Goal: Information Seeking & Learning: Learn about a topic

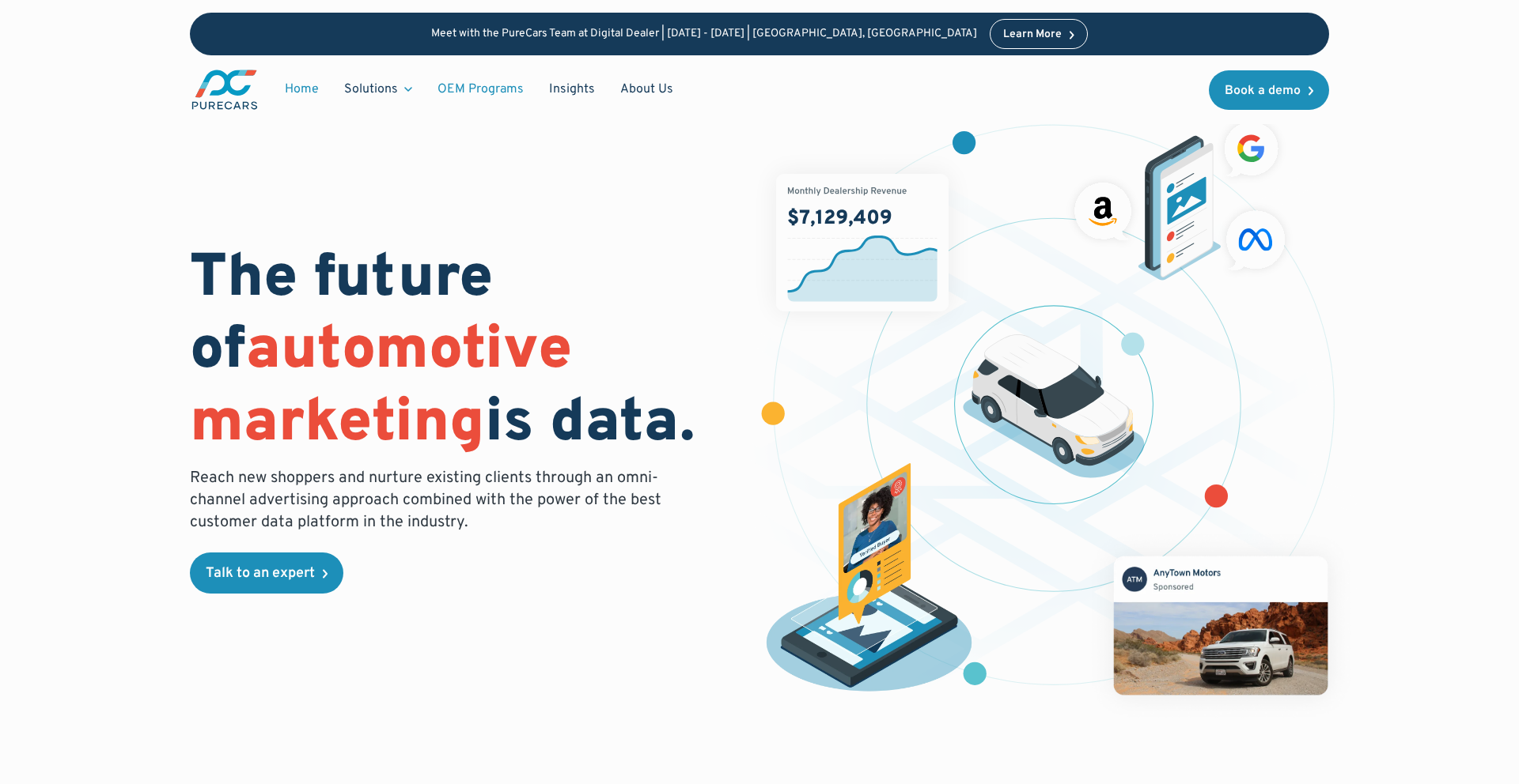
click at [456, 87] on link "OEM Programs" at bounding box center [480, 89] width 111 height 30
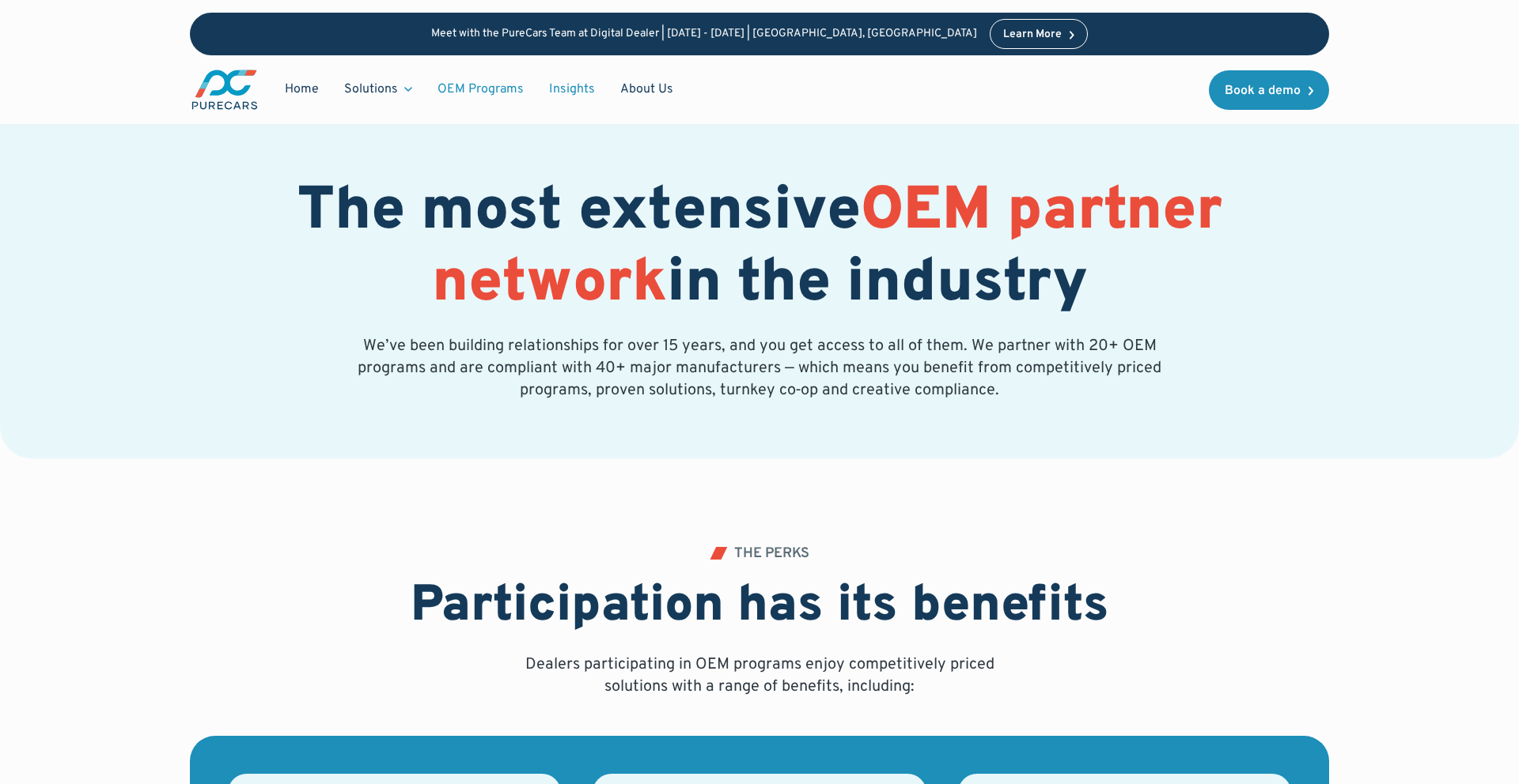
click at [576, 86] on link "Insights" at bounding box center [572, 89] width 71 height 30
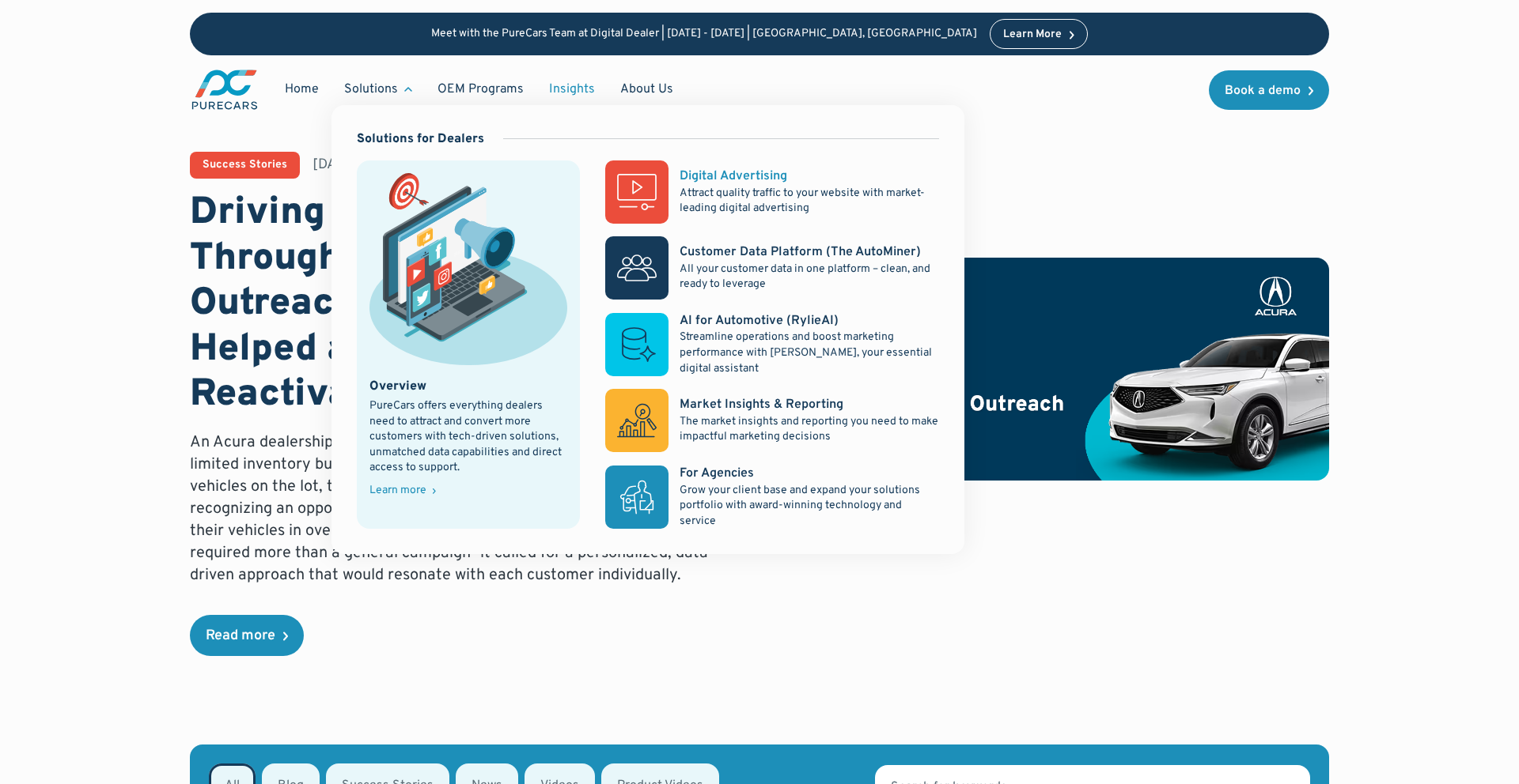
click at [655, 182] on icon at bounding box center [636, 187] width 39 height 27
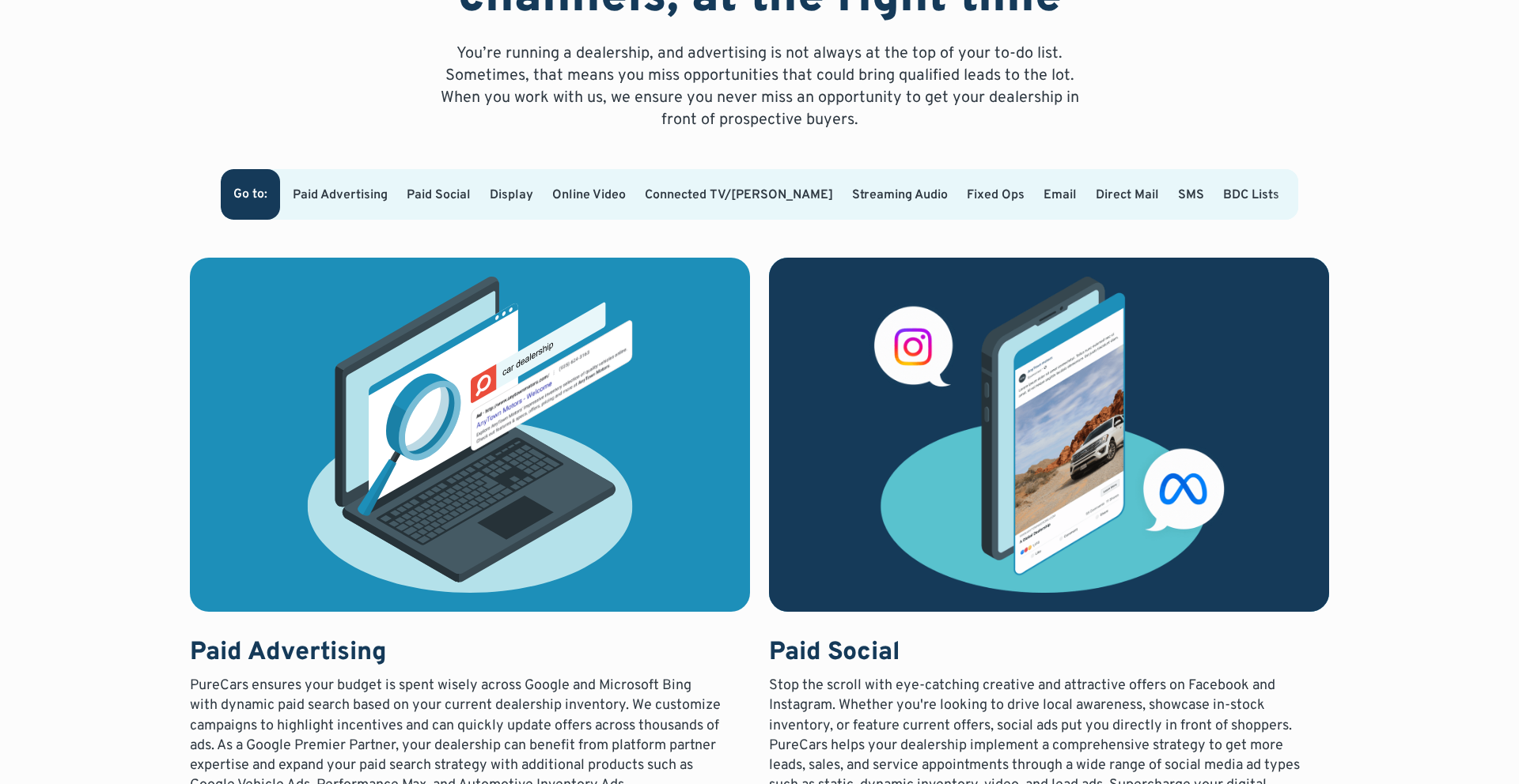
scroll to position [1021, 0]
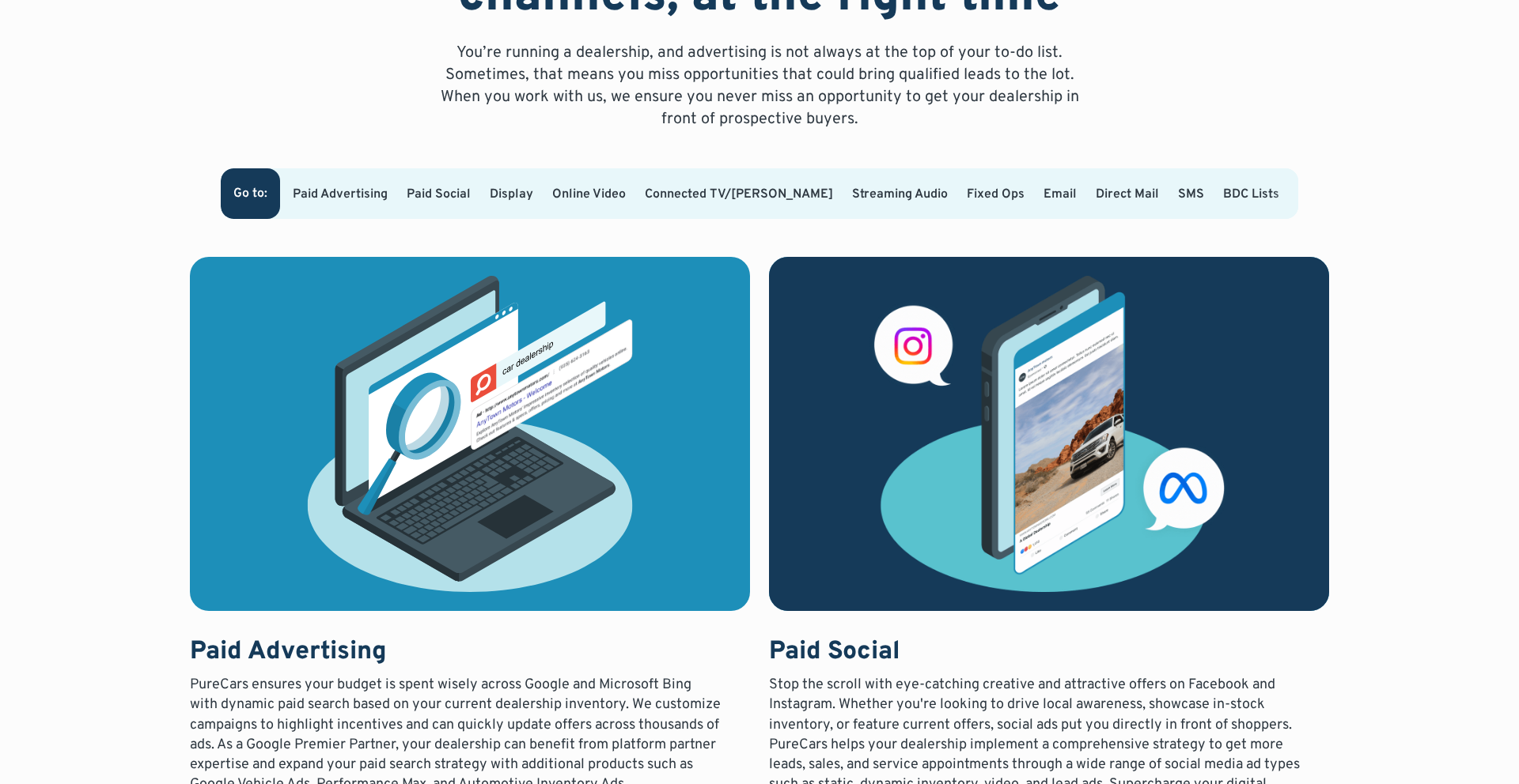
click at [353, 197] on link "Paid Advertising" at bounding box center [340, 194] width 95 height 16
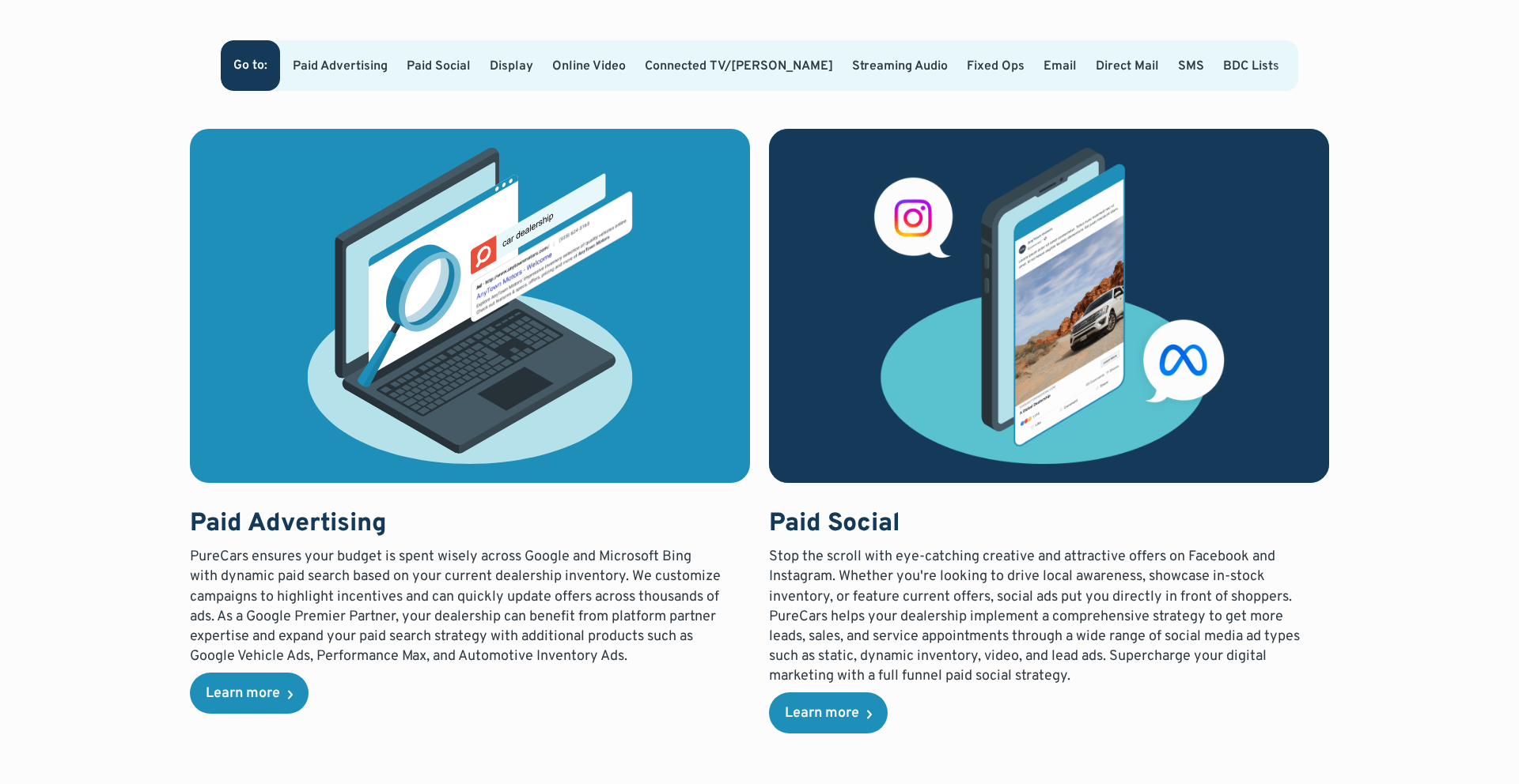
scroll to position [1160, 0]
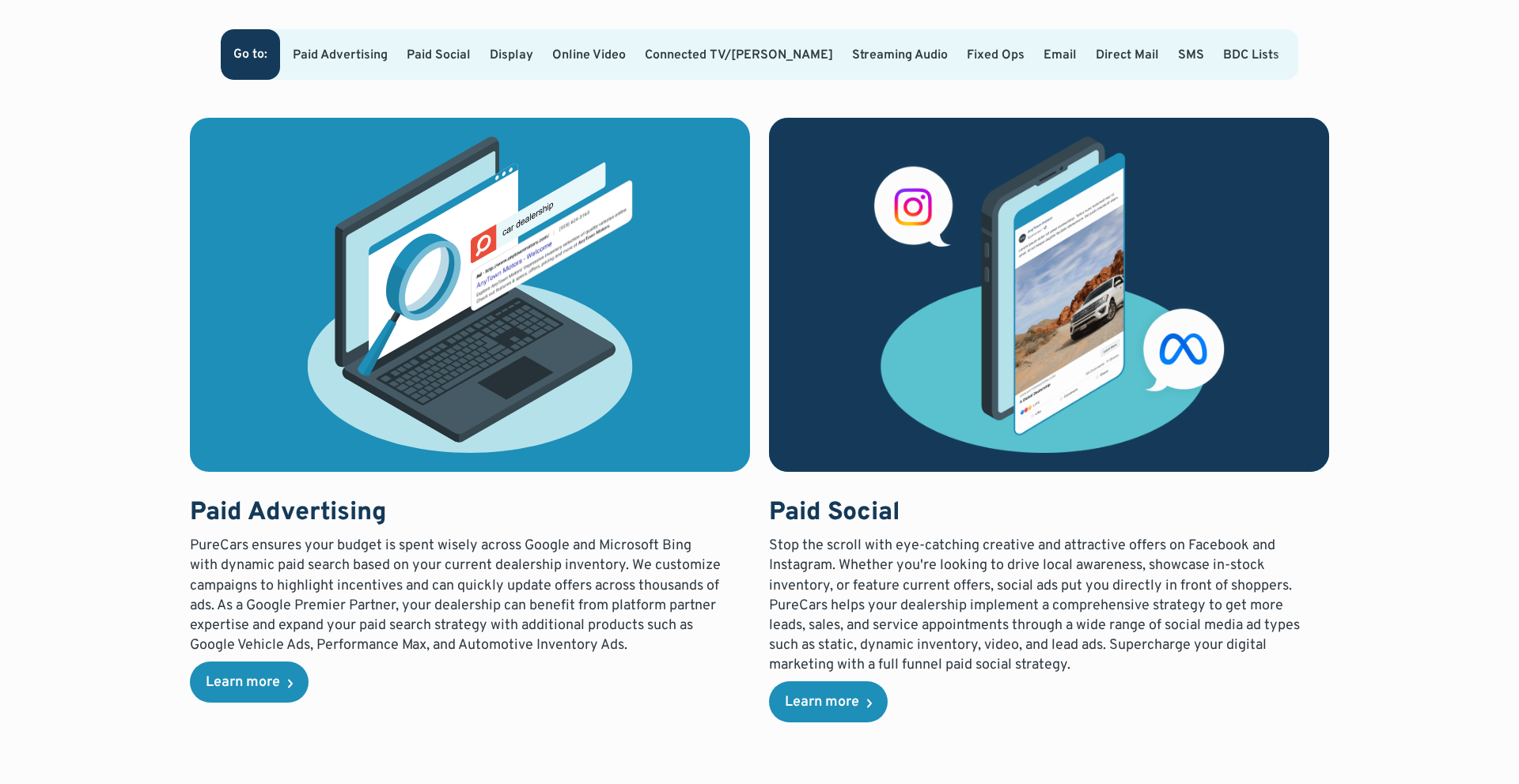
click at [471, 54] on link "Paid Social" at bounding box center [438, 55] width 64 height 16
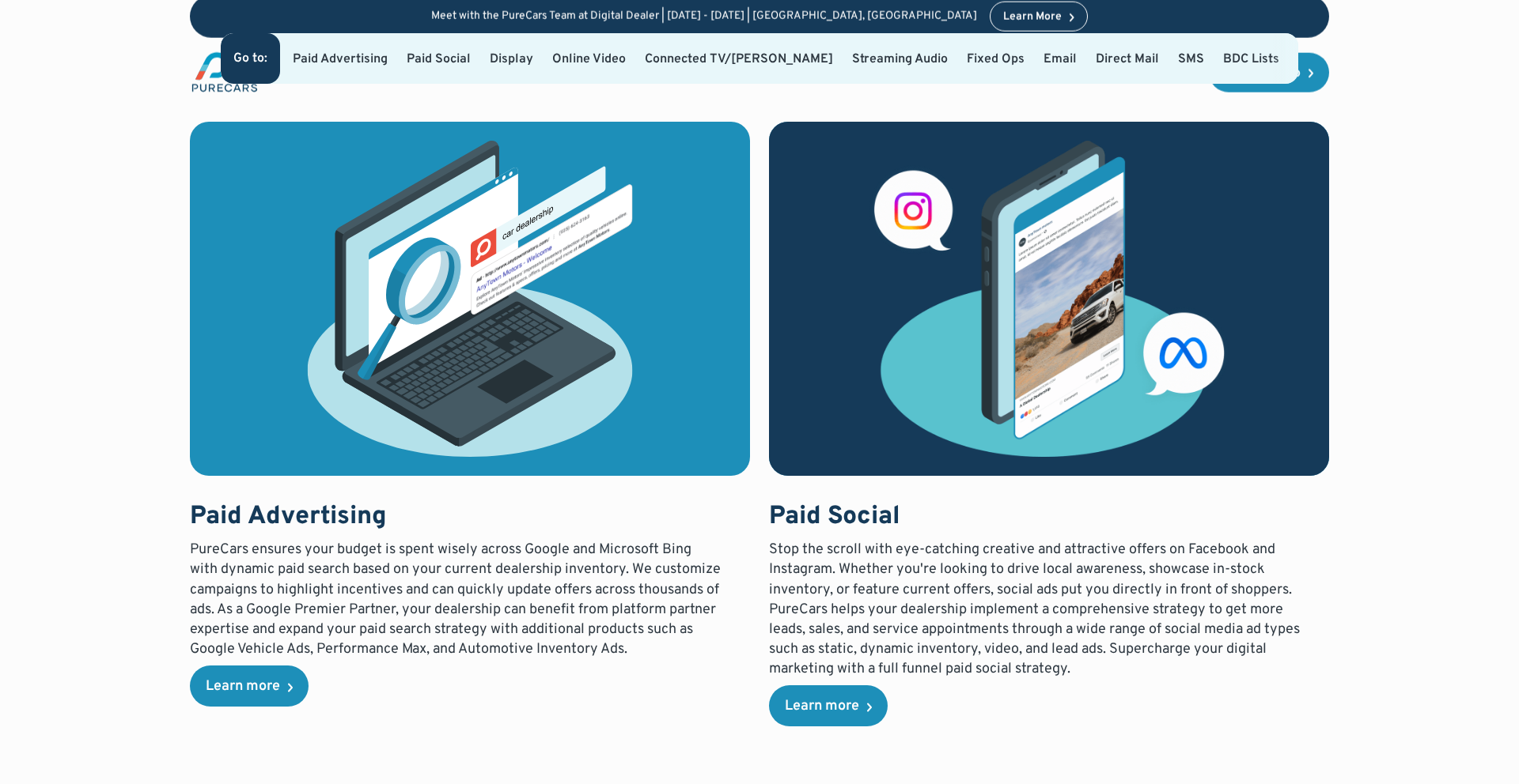
click at [533, 60] on link "Display" at bounding box center [511, 60] width 44 height 16
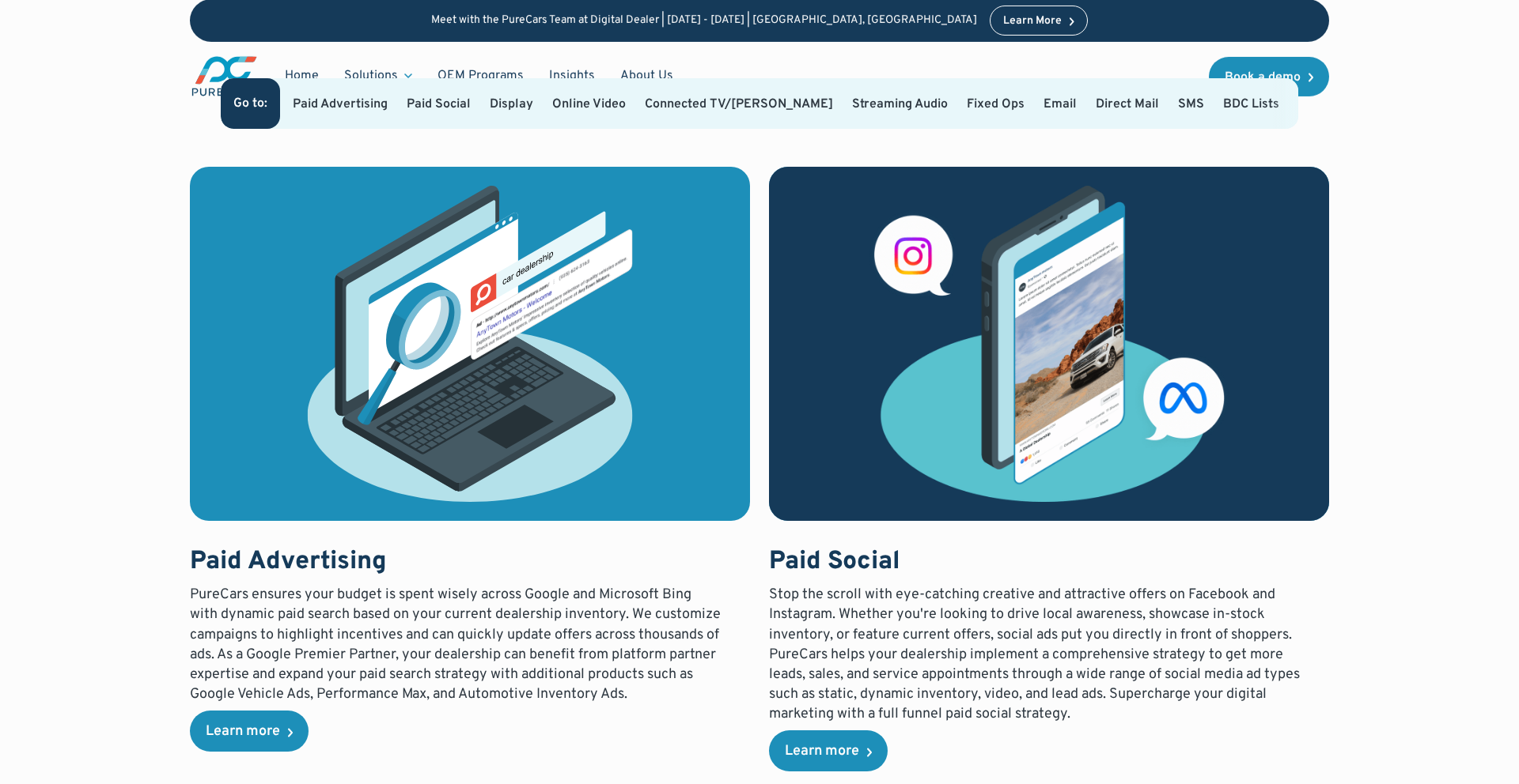
scroll to position [1200, 0]
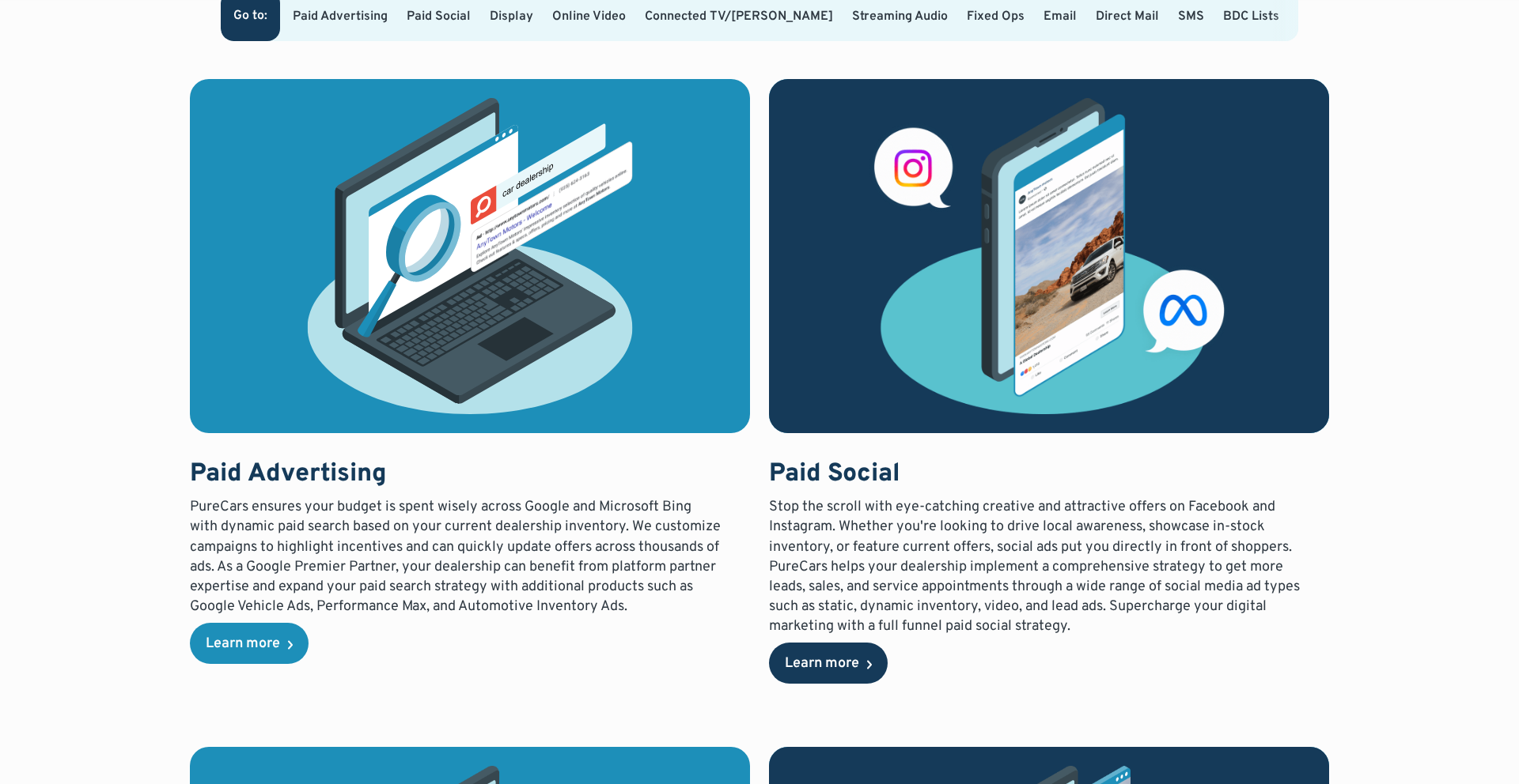
click at [850, 671] on div "Learn more" at bounding box center [821, 664] width 74 height 14
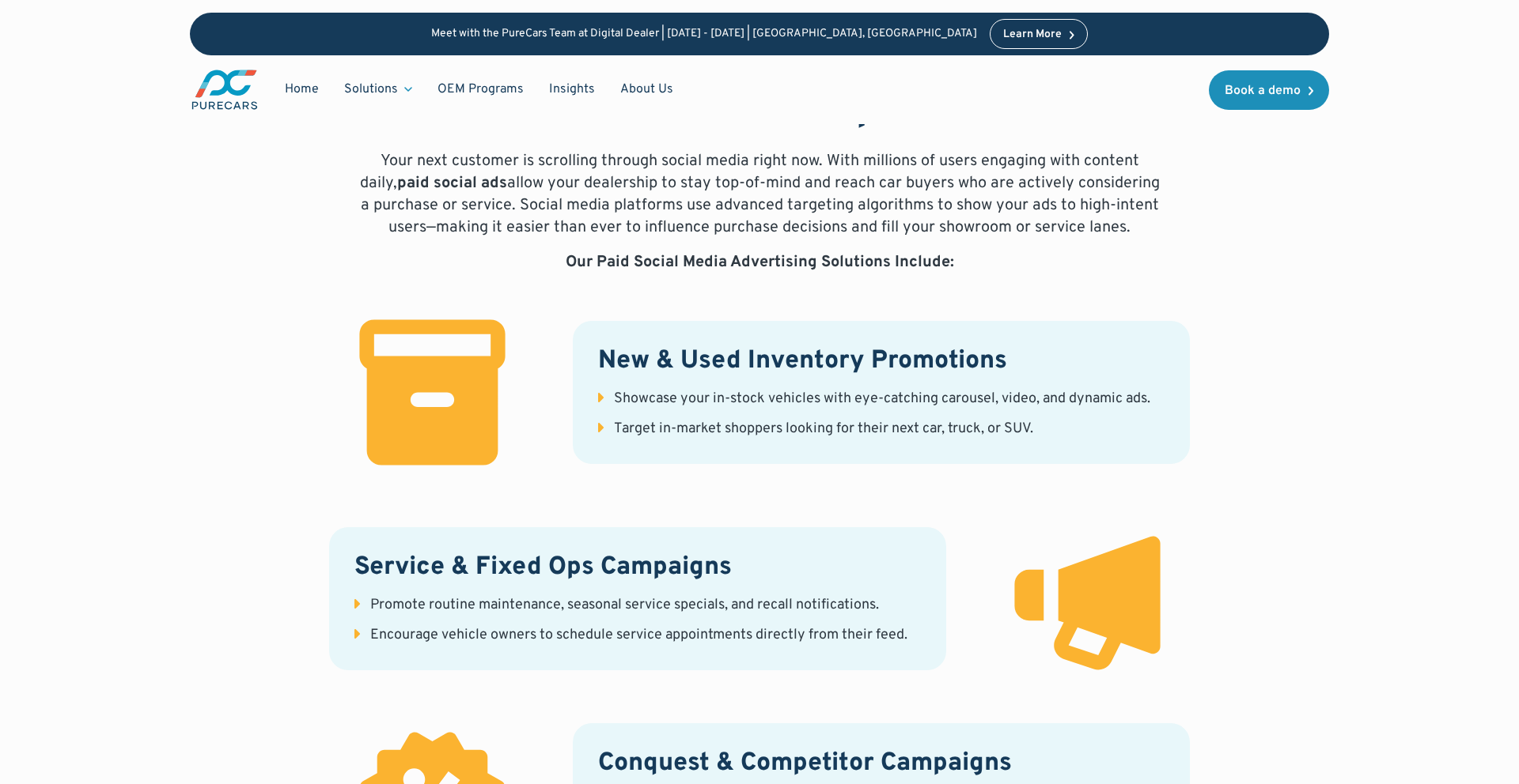
scroll to position [676, 0]
click at [602, 400] on li "Showcase your in-stock vehicles with eye-catching carousel, video, and dynamic …" at bounding box center [881, 398] width 566 height 20
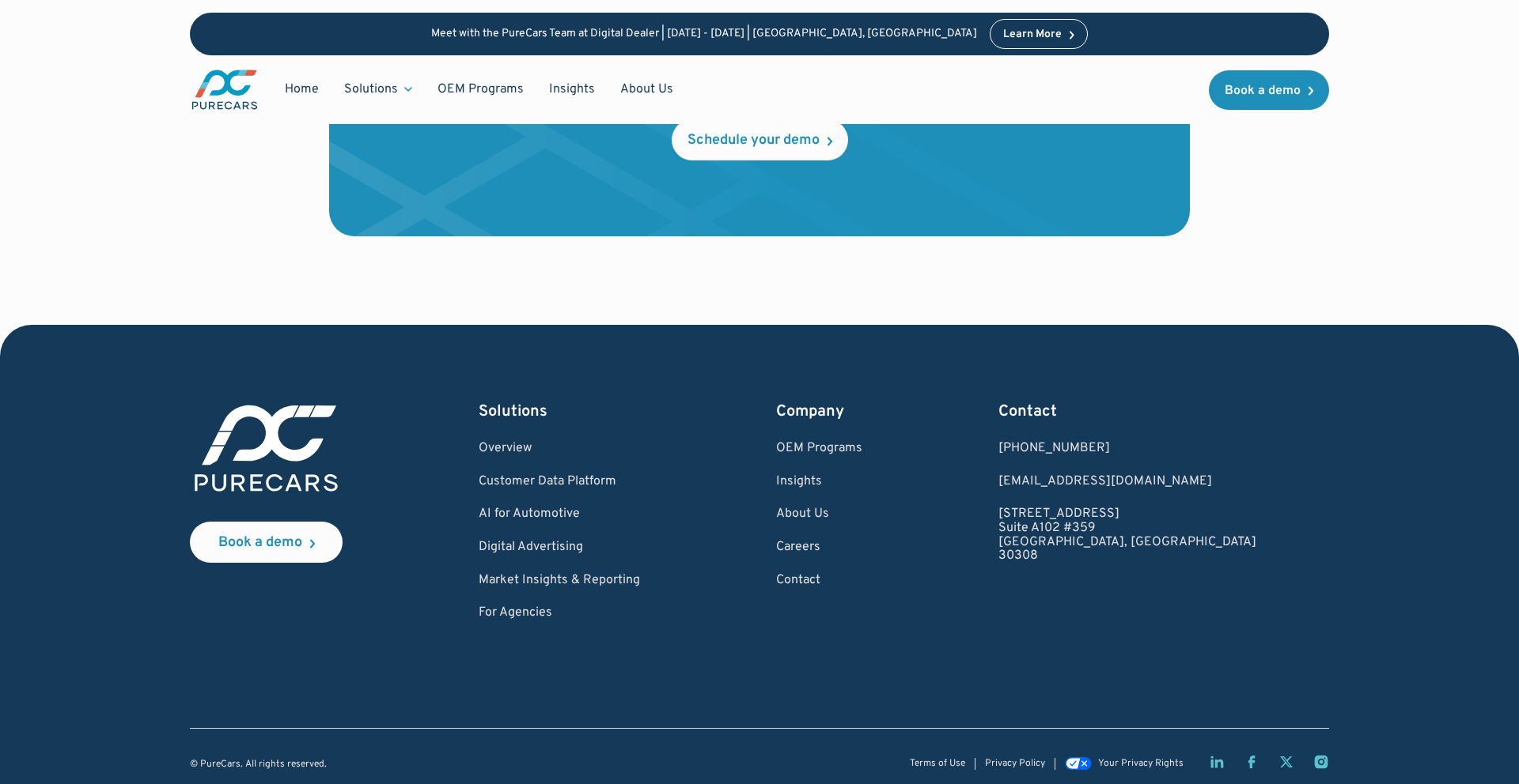
scroll to position [3906, 0]
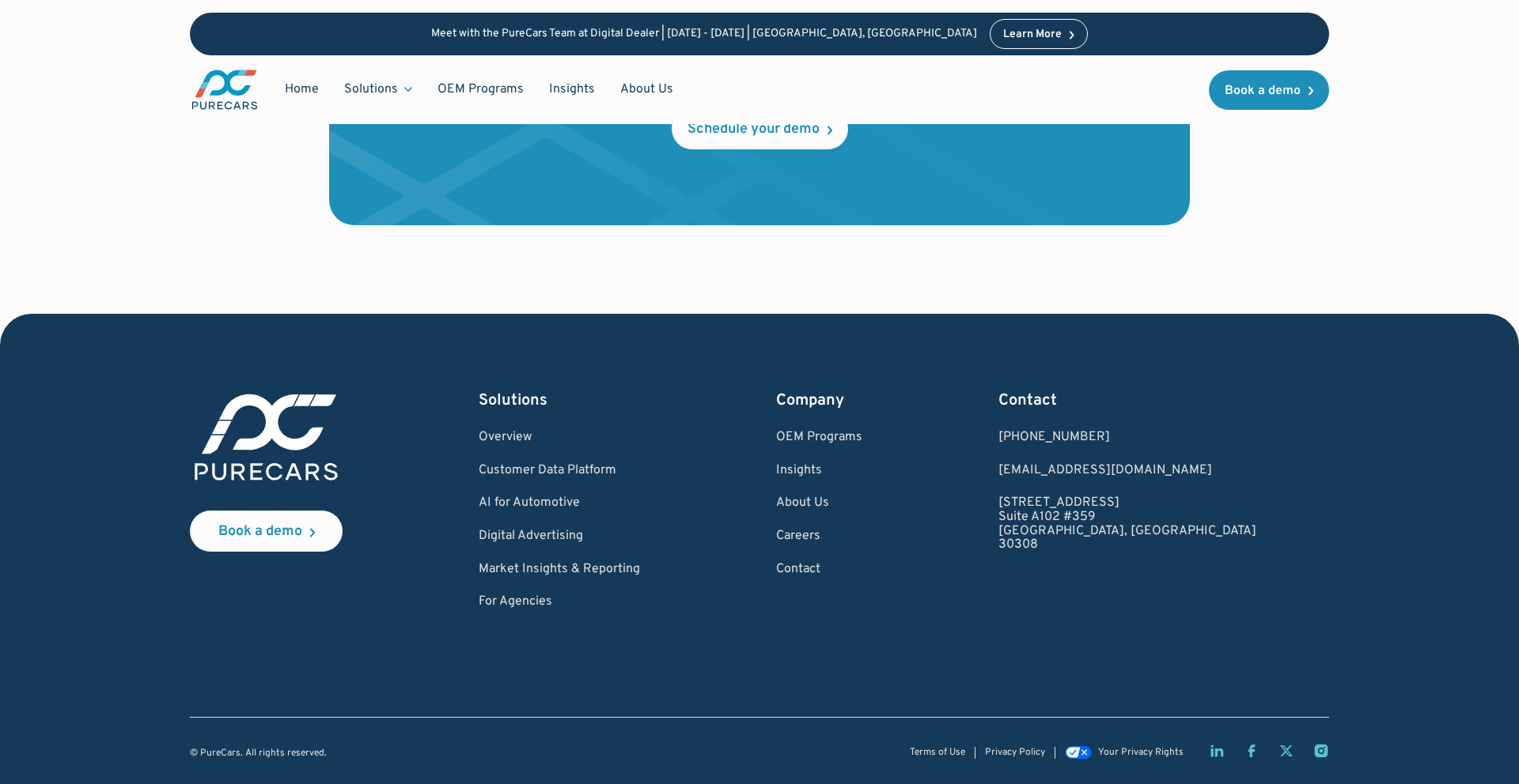
click at [296, 455] on img at bounding box center [266, 437] width 152 height 95
